Goal: Task Accomplishment & Management: Complete application form

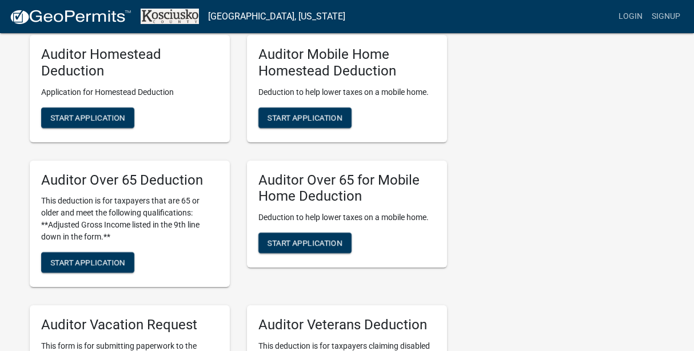
scroll to position [690, 0]
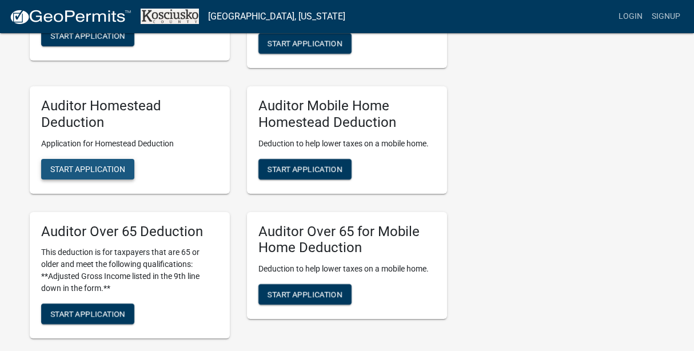
click at [78, 169] on span "Start Application" at bounding box center [87, 168] width 75 height 9
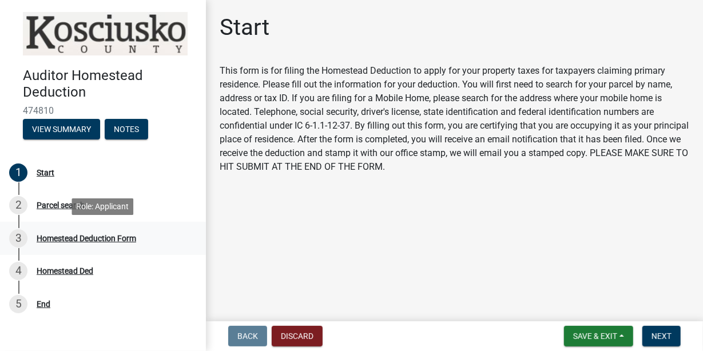
click at [76, 237] on div "Homestead Deduction Form" at bounding box center [86, 238] width 99 height 8
click at [92, 242] on div "Homestead Deduction Form" at bounding box center [86, 238] width 99 height 8
drag, startPoint x: 89, startPoint y: 243, endPoint x: 33, endPoint y: 244, distance: 55.5
click at [33, 244] on div "3 Homestead Deduction Form" at bounding box center [98, 238] width 178 height 18
copy div "Homestead Deduction Form"
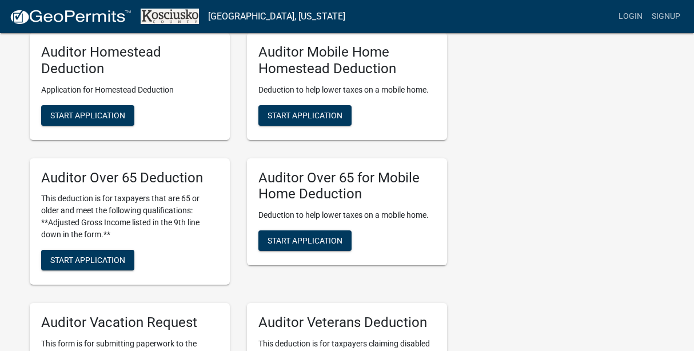
scroll to position [800, 0]
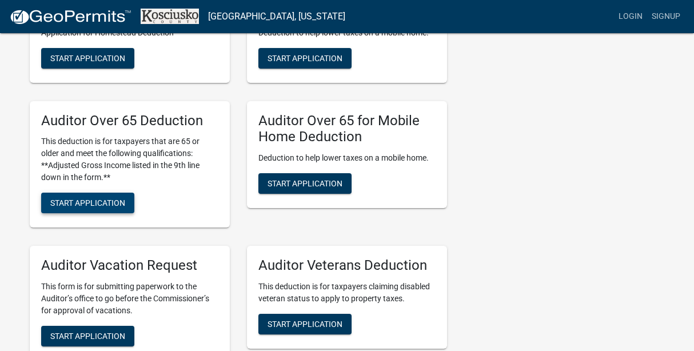
click at [81, 201] on span "Start Application" at bounding box center [87, 202] width 75 height 9
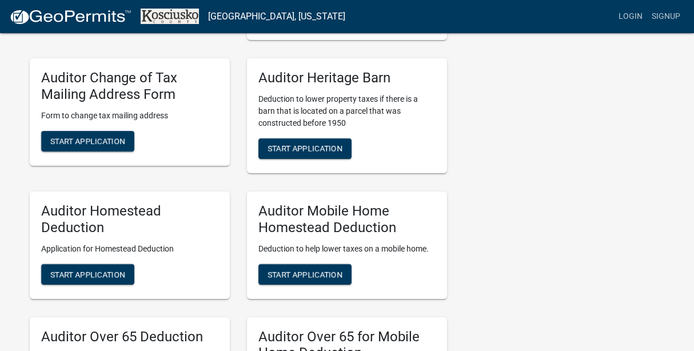
scroll to position [629, 0]
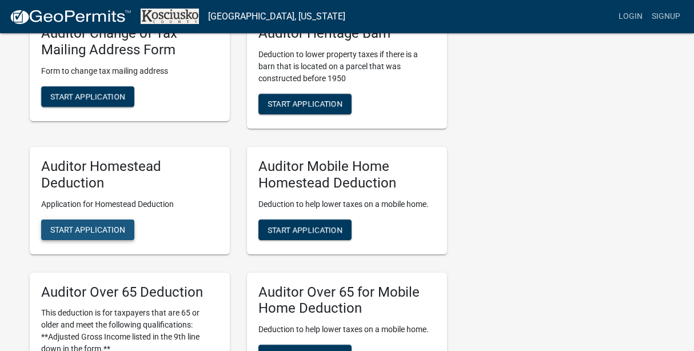
click at [98, 227] on span "Start Application" at bounding box center [87, 229] width 75 height 9
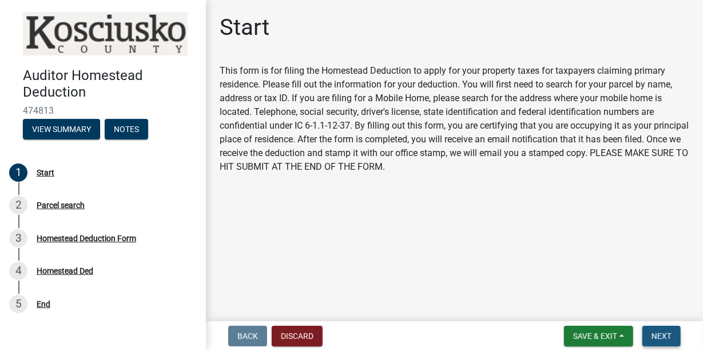
click at [659, 333] on span "Next" at bounding box center [661, 336] width 20 height 9
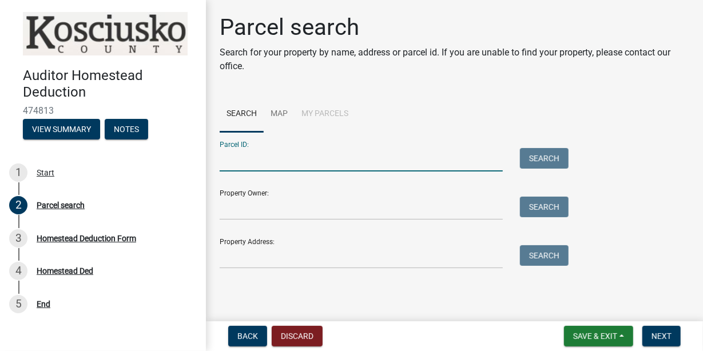
drag, startPoint x: 270, startPoint y: 169, endPoint x: 265, endPoint y: 157, distance: 12.5
click at [270, 166] on input "Parcel ID:" at bounding box center [361, 159] width 283 height 23
click at [231, 161] on input "Parcel ID:" at bounding box center [361, 159] width 283 height 23
